Goal: Navigation & Orientation: Understand site structure

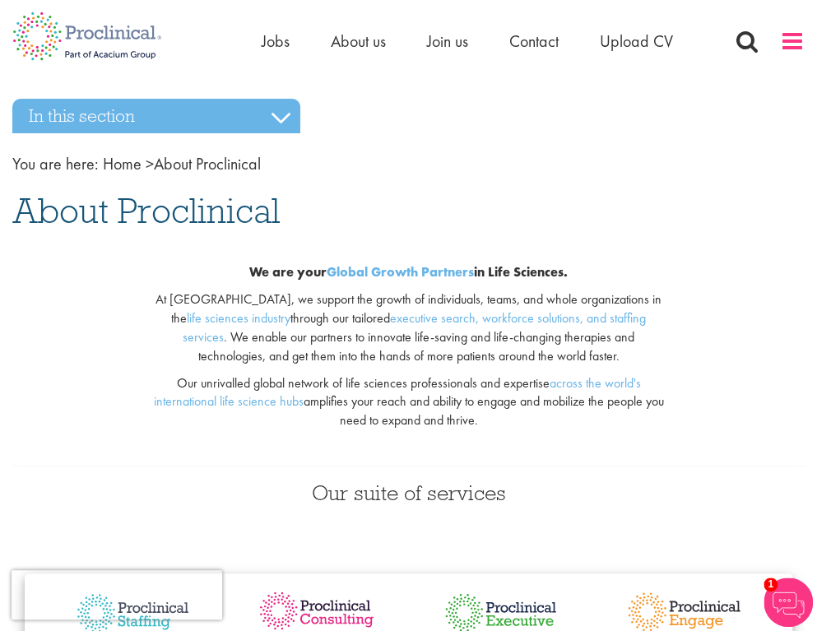
drag, startPoint x: 796, startPoint y: 36, endPoint x: 799, endPoint y: 45, distance: 9.4
click at [796, 36] on span at bounding box center [792, 41] width 25 height 25
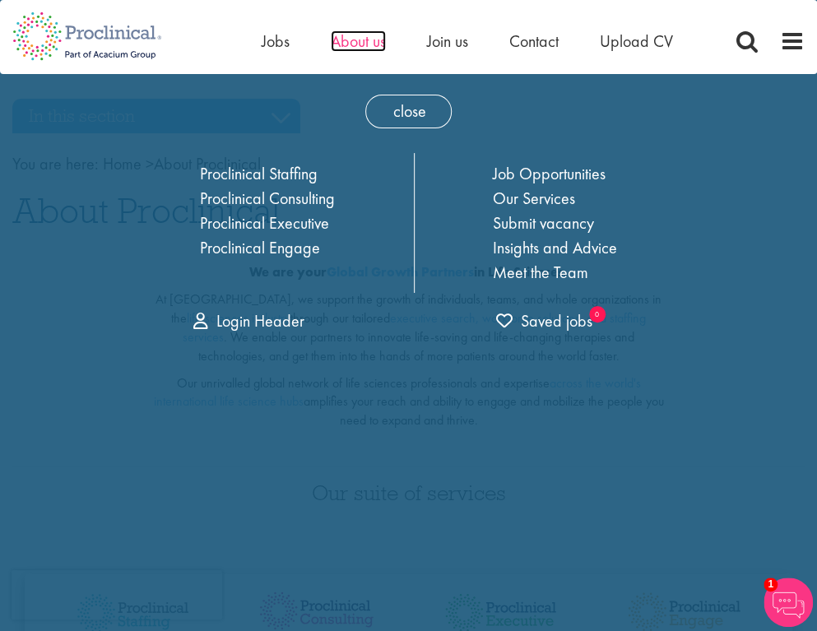
click at [344, 48] on span "About us" at bounding box center [358, 40] width 55 height 21
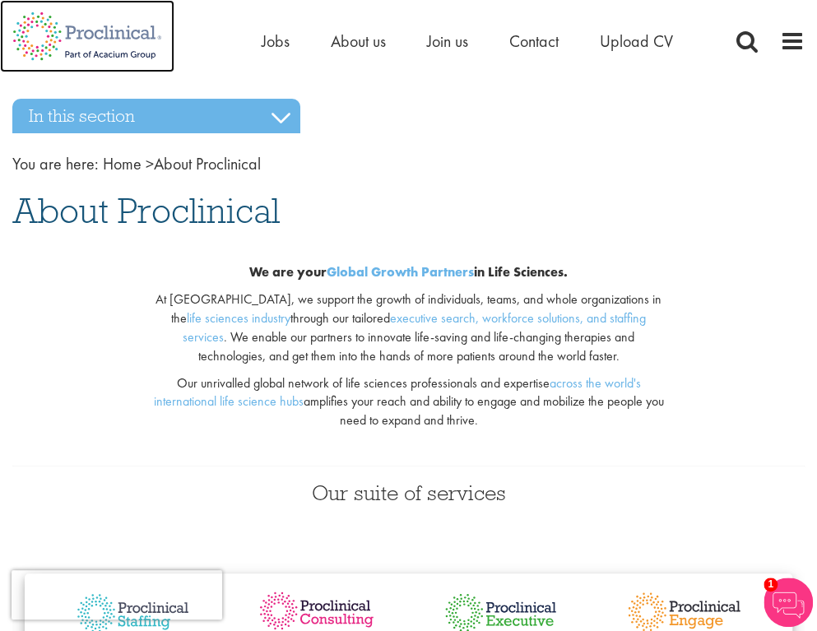
click at [81, 43] on img at bounding box center [87, 36] width 174 height 72
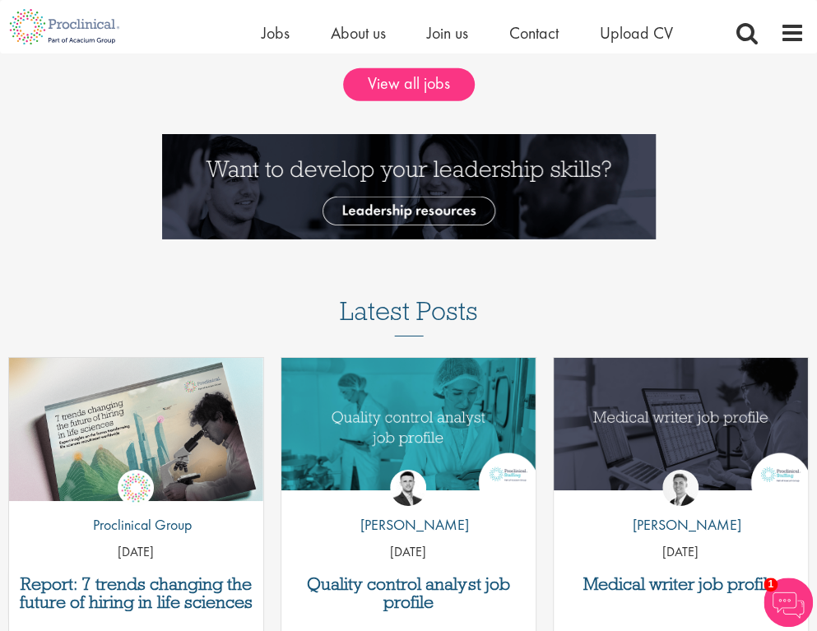
scroll to position [2221, 0]
